Goal: Check status: Check status

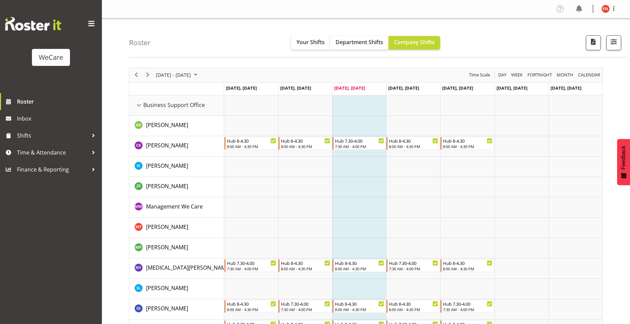
scroll to position [2107, 0]
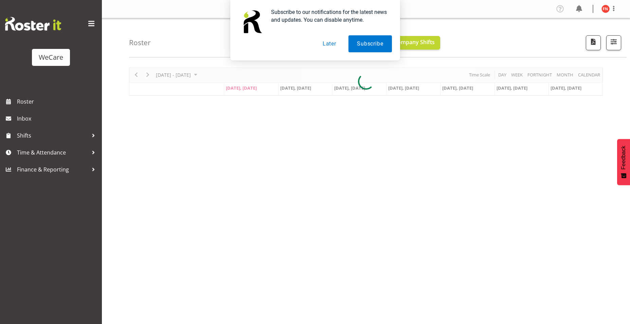
click at [332, 48] on button "Later" at bounding box center [329, 43] width 31 height 17
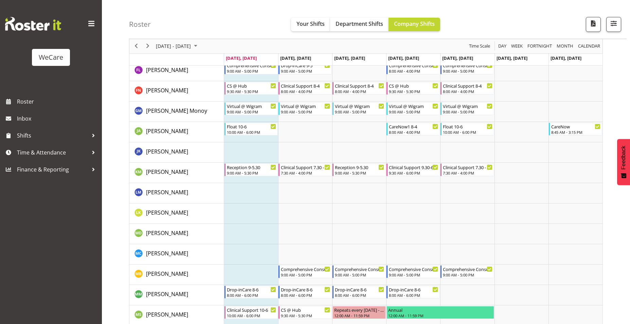
scroll to position [2209, 0]
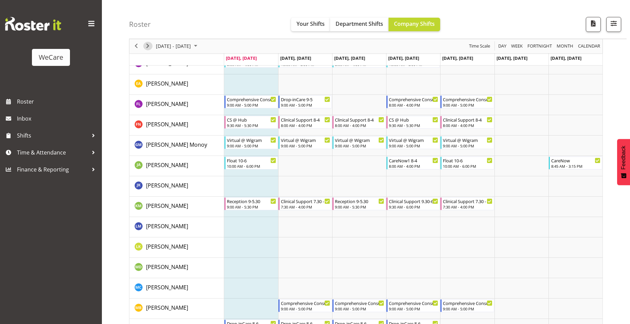
click at [145, 48] on span "Next" at bounding box center [148, 46] width 8 height 8
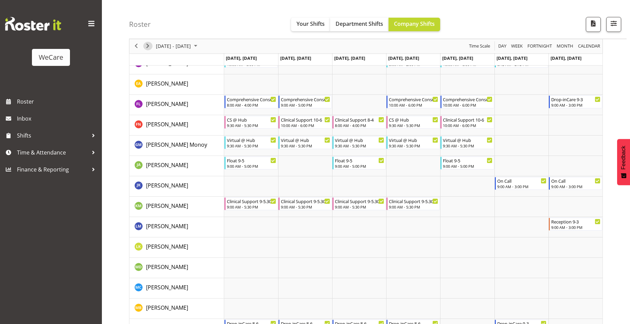
click at [149, 49] on span "Next" at bounding box center [148, 46] width 8 height 8
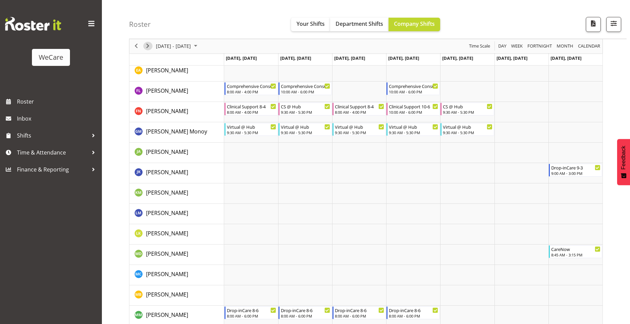
click at [149, 48] on span "Next" at bounding box center [148, 46] width 8 height 8
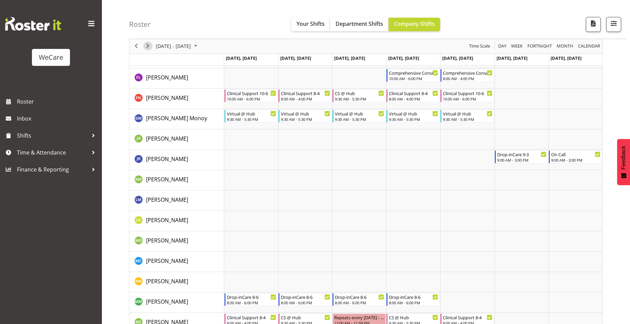
click at [149, 48] on span "Next" at bounding box center [148, 46] width 8 height 8
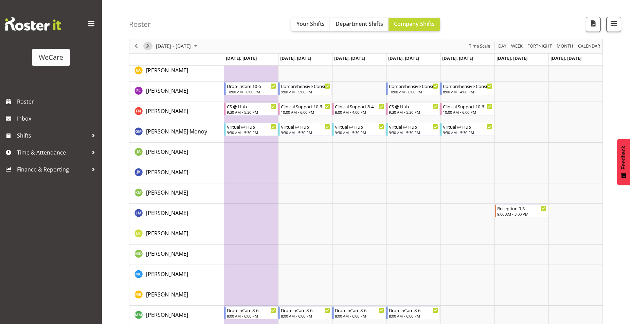
click at [149, 48] on span "Next" at bounding box center [148, 46] width 8 height 8
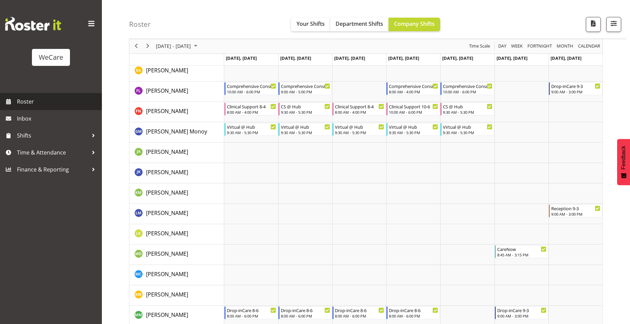
click at [30, 99] on span "Roster" at bounding box center [58, 102] width 82 height 10
